Goal: Information Seeking & Learning: Compare options

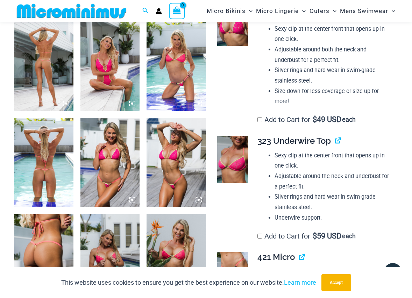
scroll to position [285, 0]
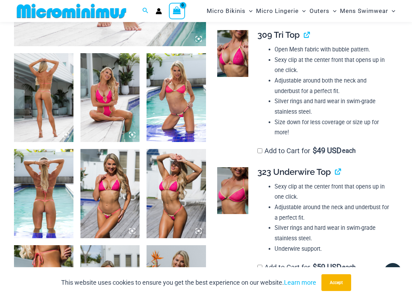
click at [48, 214] on img at bounding box center [43, 193] width 59 height 89
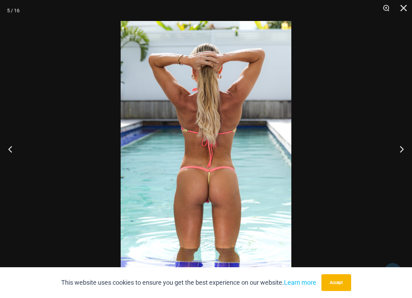
click at [211, 195] on img at bounding box center [206, 149] width 171 height 256
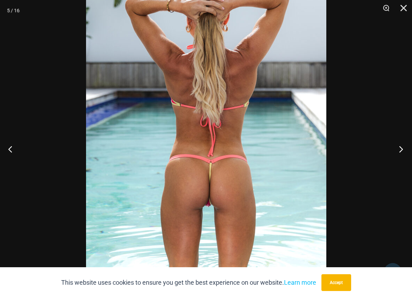
click at [402, 148] on button "Next" at bounding box center [399, 148] width 26 height 35
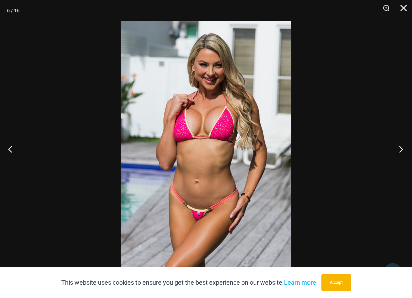
click at [402, 148] on button "Next" at bounding box center [399, 148] width 26 height 35
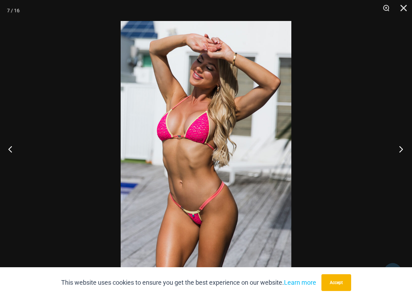
click at [402, 148] on button "Next" at bounding box center [399, 148] width 26 height 35
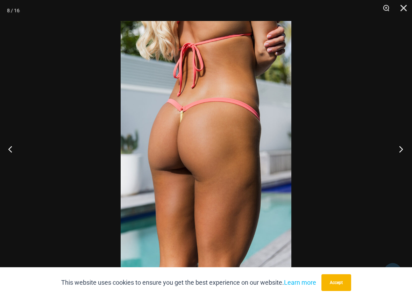
click at [402, 148] on button "Next" at bounding box center [399, 148] width 26 height 35
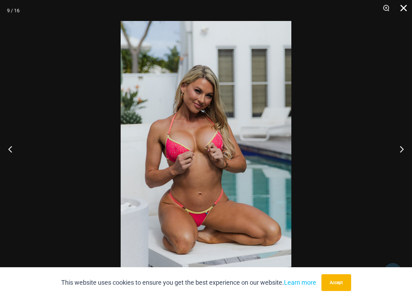
click at [403, 11] on button "Close" at bounding box center [400, 10] width 17 height 21
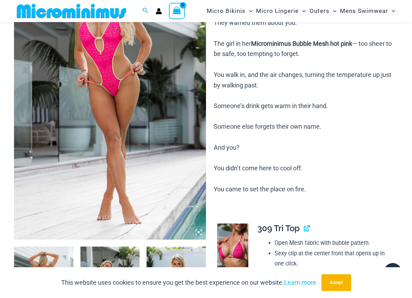
scroll to position [0, 0]
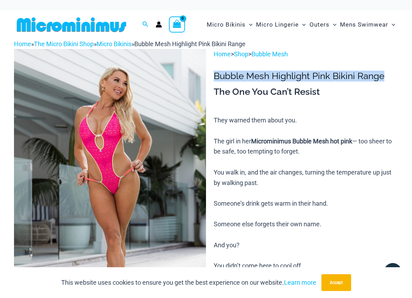
drag, startPoint x: 216, startPoint y: 76, endPoint x: 391, endPoint y: 77, distance: 174.8
click at [391, 77] on h1 "Bubble Mesh Highlight Pink Bikini Range" at bounding box center [306, 76] width 184 height 11
copy h1 "Bubble Mesh Highlight Pink Bikini Range"
click at [161, 124] on img at bounding box center [110, 193] width 192 height 288
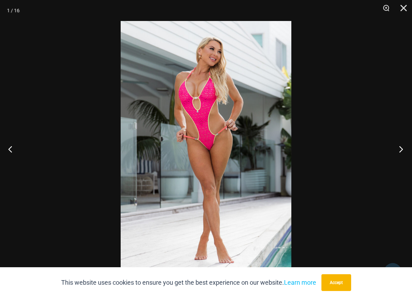
click at [401, 153] on button "Next" at bounding box center [399, 148] width 26 height 35
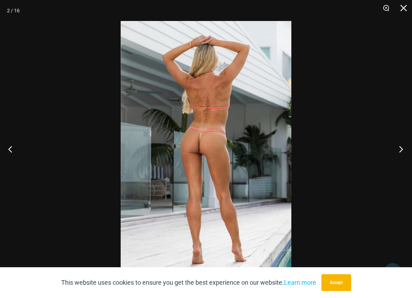
click at [399, 152] on button "Next" at bounding box center [399, 148] width 26 height 35
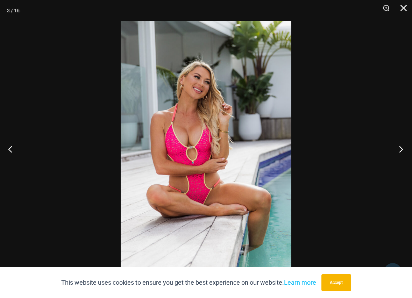
click at [398, 151] on button "Next" at bounding box center [399, 148] width 26 height 35
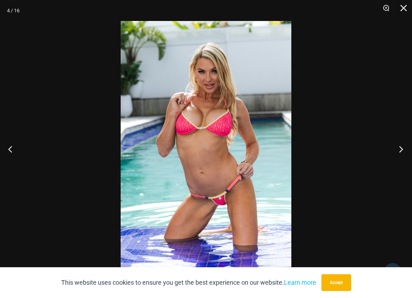
click at [403, 152] on button "Next" at bounding box center [399, 148] width 26 height 35
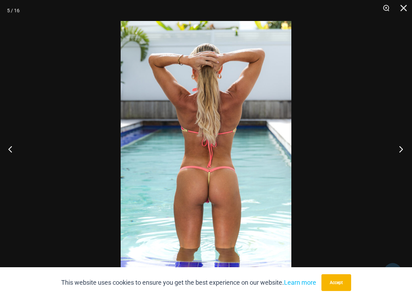
click at [402, 149] on button "Next" at bounding box center [399, 148] width 26 height 35
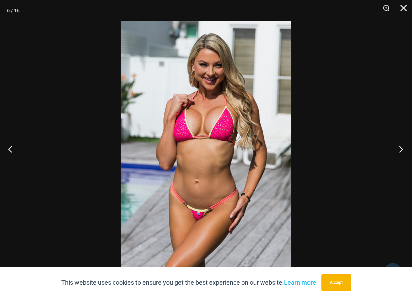
click at [401, 151] on button "Next" at bounding box center [399, 148] width 26 height 35
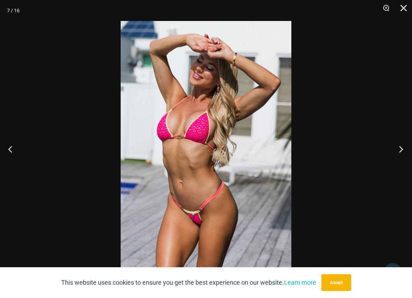
click at [400, 149] on button "Next" at bounding box center [399, 148] width 26 height 35
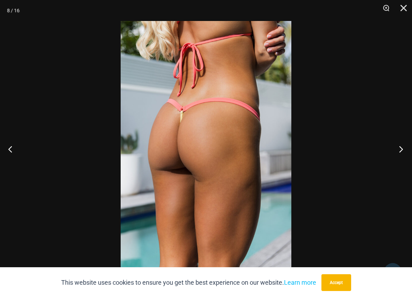
click at [396, 150] on button "Next" at bounding box center [399, 148] width 26 height 35
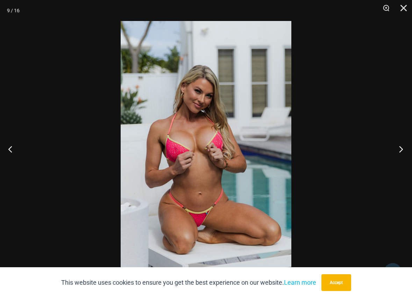
click at [400, 147] on button "Next" at bounding box center [399, 148] width 26 height 35
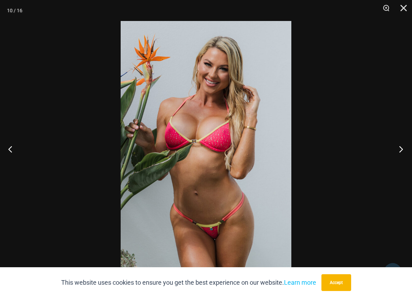
click at [398, 152] on button "Next" at bounding box center [399, 148] width 26 height 35
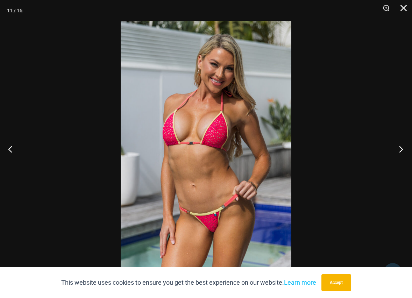
click at [397, 151] on button "Next" at bounding box center [399, 148] width 26 height 35
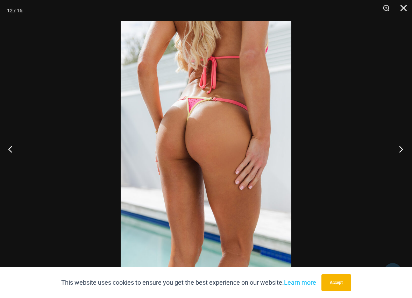
click at [399, 152] on button "Next" at bounding box center [399, 148] width 26 height 35
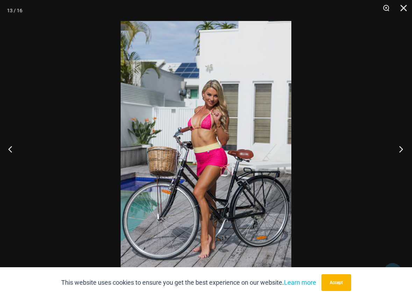
click at [402, 150] on button "Next" at bounding box center [399, 148] width 26 height 35
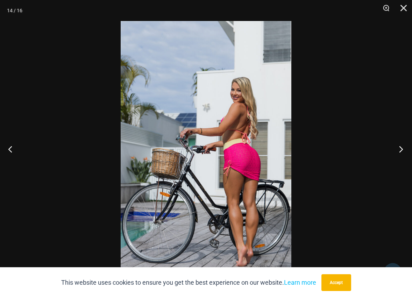
click at [404, 150] on button "Next" at bounding box center [399, 148] width 26 height 35
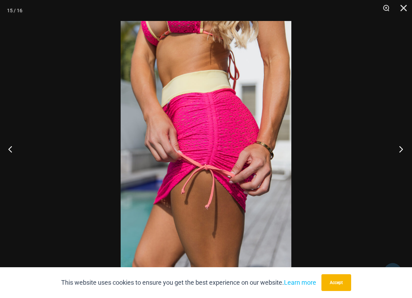
click at [402, 147] on button "Next" at bounding box center [399, 148] width 26 height 35
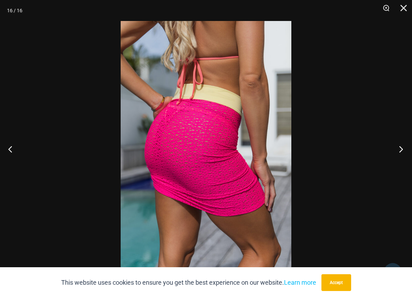
click at [399, 147] on button "Next" at bounding box center [399, 148] width 26 height 35
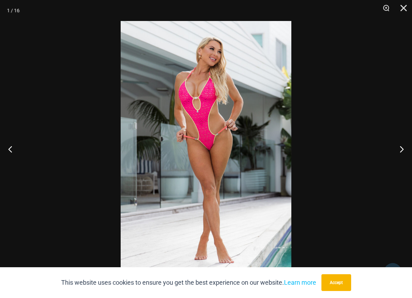
click at [327, 273] on div "This website uses cookies to ensure you get the best experience on our website.…" at bounding box center [206, 282] width 412 height 31
click at [329, 278] on button "Accept" at bounding box center [336, 282] width 30 height 17
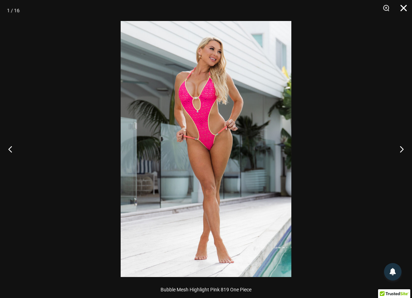
click at [403, 10] on button "Close" at bounding box center [400, 10] width 17 height 21
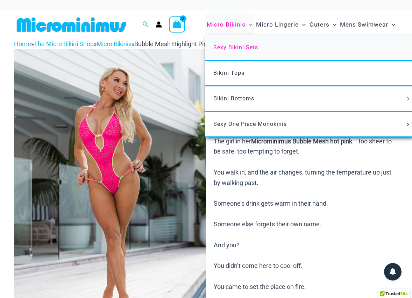
click at [226, 46] on span "Sexy Bikini Sets" at bounding box center [235, 47] width 45 height 7
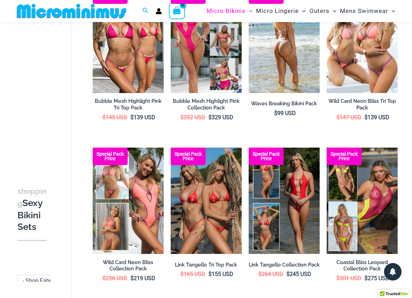
scroll to position [49, 0]
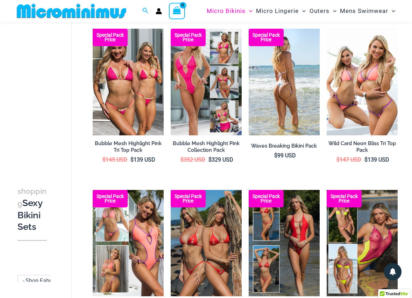
click at [274, 83] on img at bounding box center [284, 82] width 71 height 107
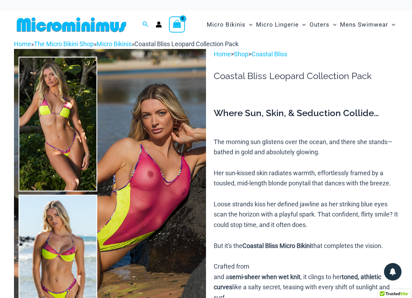
click at [98, 137] on img at bounding box center [110, 193] width 192 height 288
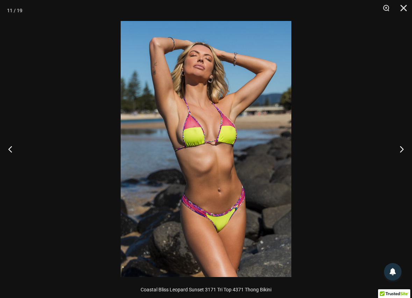
click at [338, 95] on div at bounding box center [206, 149] width 412 height 298
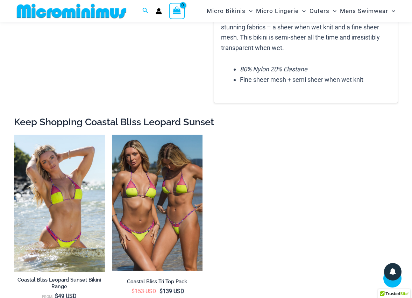
scroll to position [1469, 0]
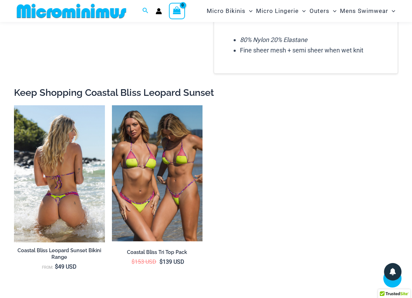
click at [68, 153] on img at bounding box center [59, 173] width 91 height 137
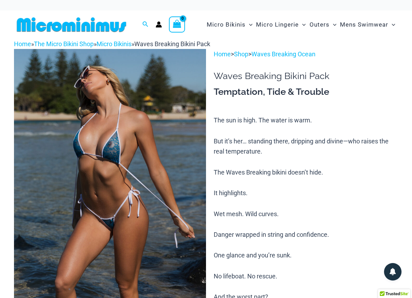
click at [136, 124] on img at bounding box center [110, 193] width 192 height 288
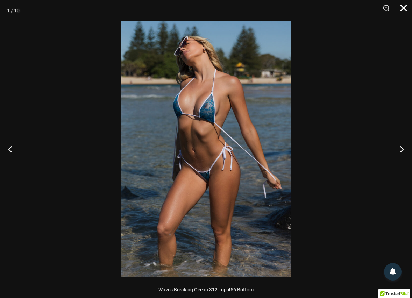
click at [403, 11] on button "Close" at bounding box center [400, 10] width 17 height 21
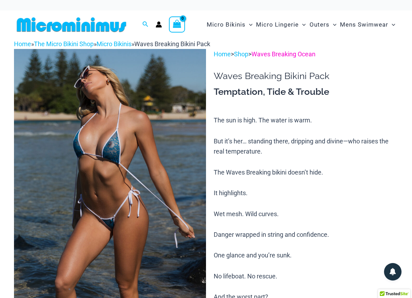
click at [281, 58] on link "Waves Breaking Ocean" at bounding box center [283, 53] width 64 height 7
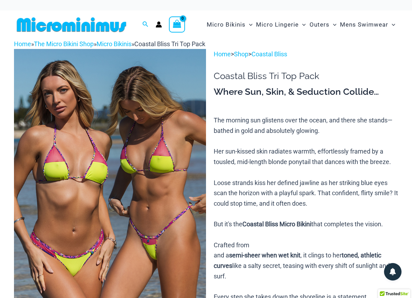
click at [158, 171] on img at bounding box center [110, 193] width 192 height 288
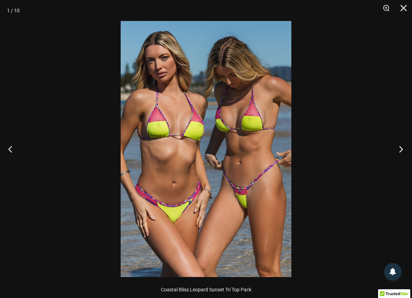
click at [400, 152] on button "Next" at bounding box center [399, 148] width 26 height 35
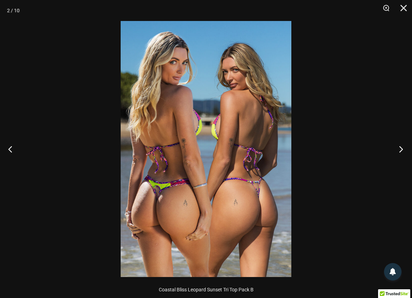
click at [395, 142] on button "Next" at bounding box center [399, 148] width 26 height 35
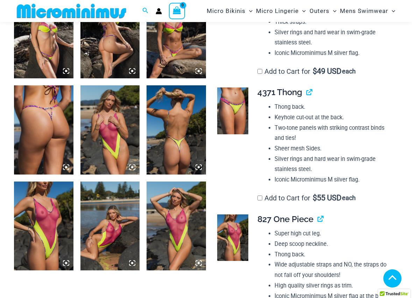
scroll to position [663, 0]
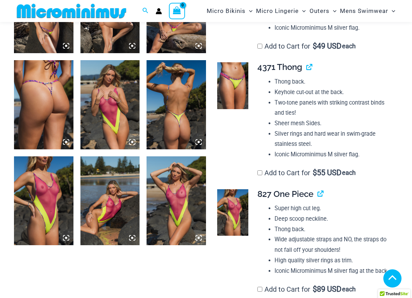
click at [53, 193] on img at bounding box center [43, 200] width 59 height 89
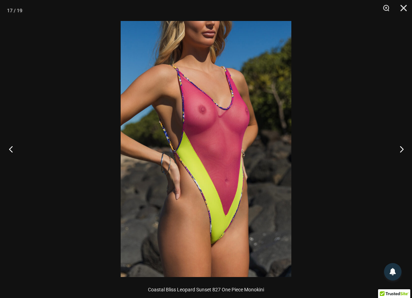
click at [17, 150] on button "Previous" at bounding box center [13, 148] width 26 height 35
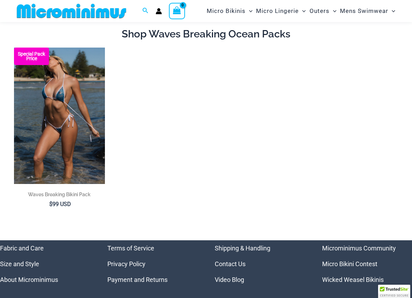
scroll to position [45, 0]
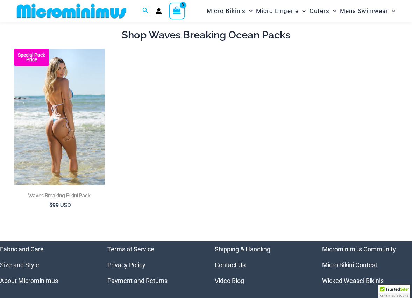
click at [92, 73] on img at bounding box center [59, 117] width 91 height 136
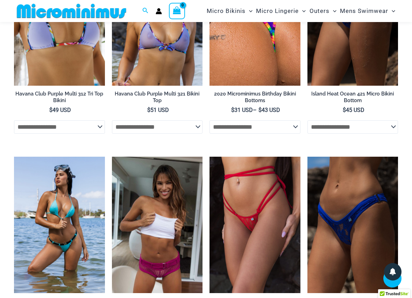
scroll to position [1141, 0]
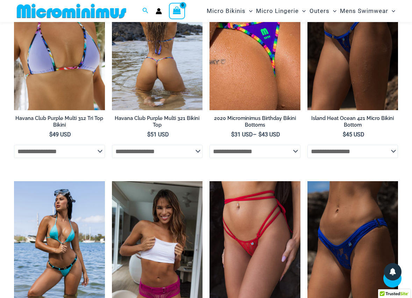
click at [178, 86] on img at bounding box center [157, 42] width 91 height 136
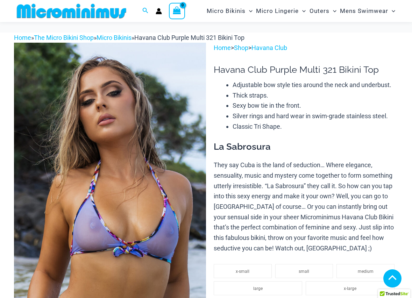
scroll to position [304, 0]
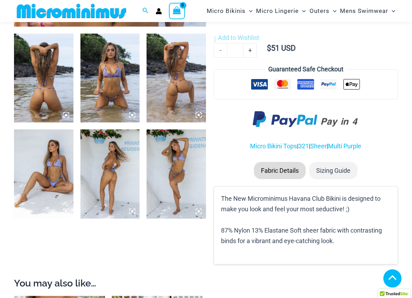
click at [131, 113] on icon at bounding box center [132, 115] width 6 height 6
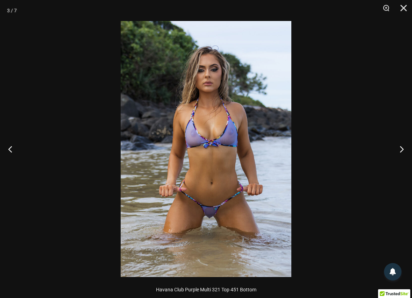
click at [223, 212] on img at bounding box center [206, 149] width 171 height 256
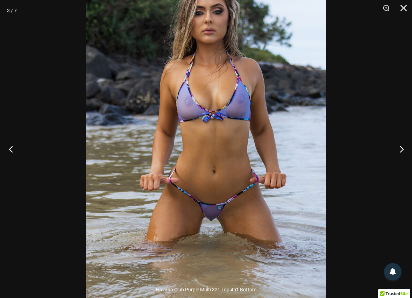
click at [11, 150] on button "Previous" at bounding box center [13, 148] width 26 height 35
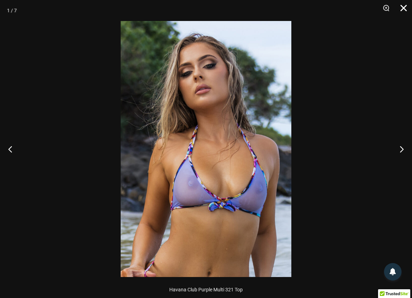
click at [402, 10] on button "Close" at bounding box center [400, 10] width 17 height 21
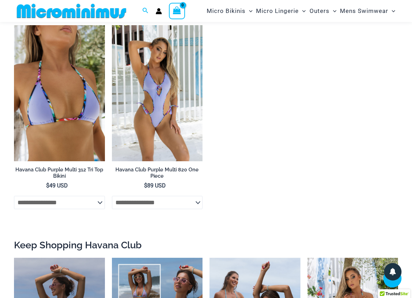
scroll to position [570, 0]
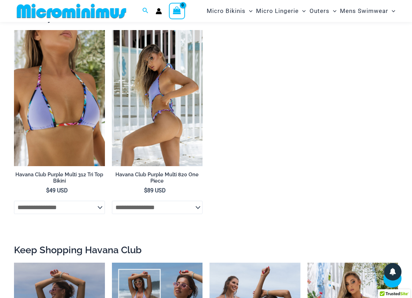
click at [140, 114] on img at bounding box center [157, 98] width 91 height 136
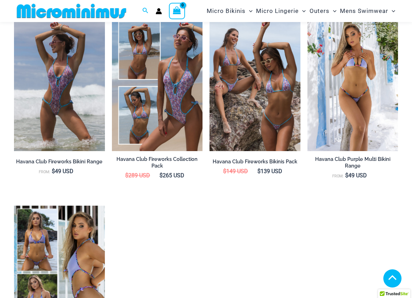
scroll to position [864, 0]
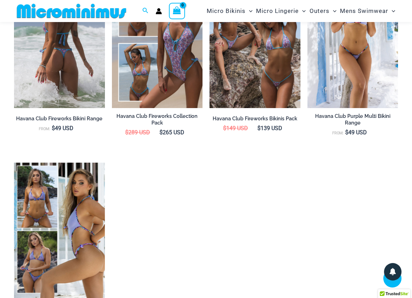
click at [48, 67] on img at bounding box center [59, 40] width 91 height 136
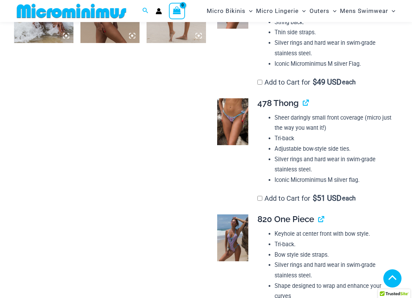
scroll to position [651, 0]
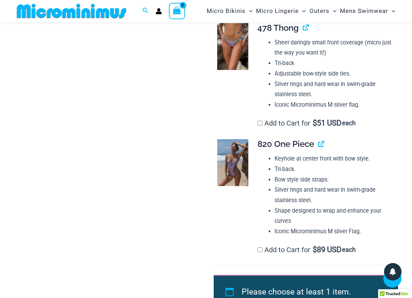
click at [230, 63] on img at bounding box center [232, 46] width 31 height 47
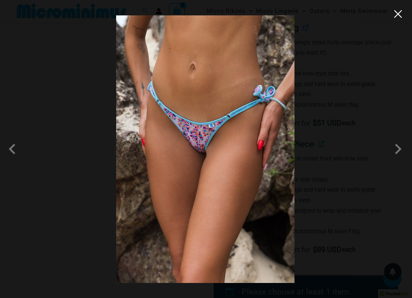
click at [397, 17] on button "Close" at bounding box center [398, 14] width 10 height 10
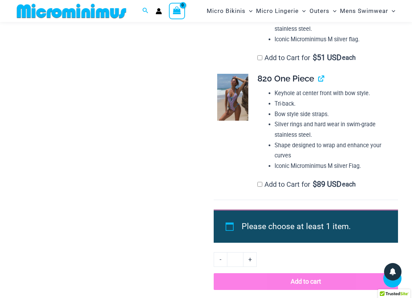
scroll to position [728, 0]
